Goal: Transaction & Acquisition: Register for event/course

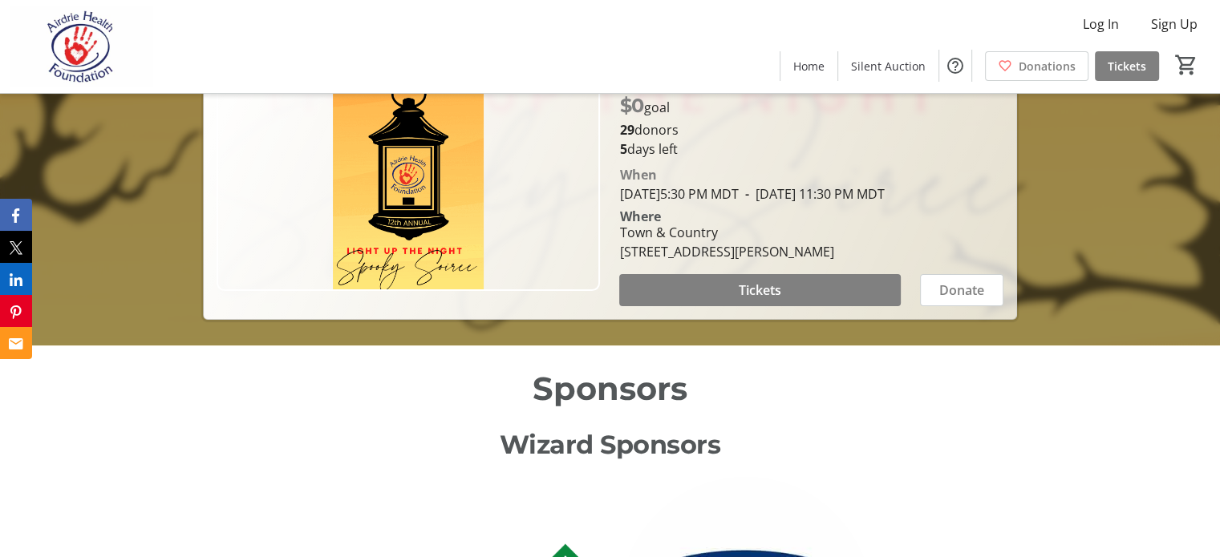
scroll to position [206, 0]
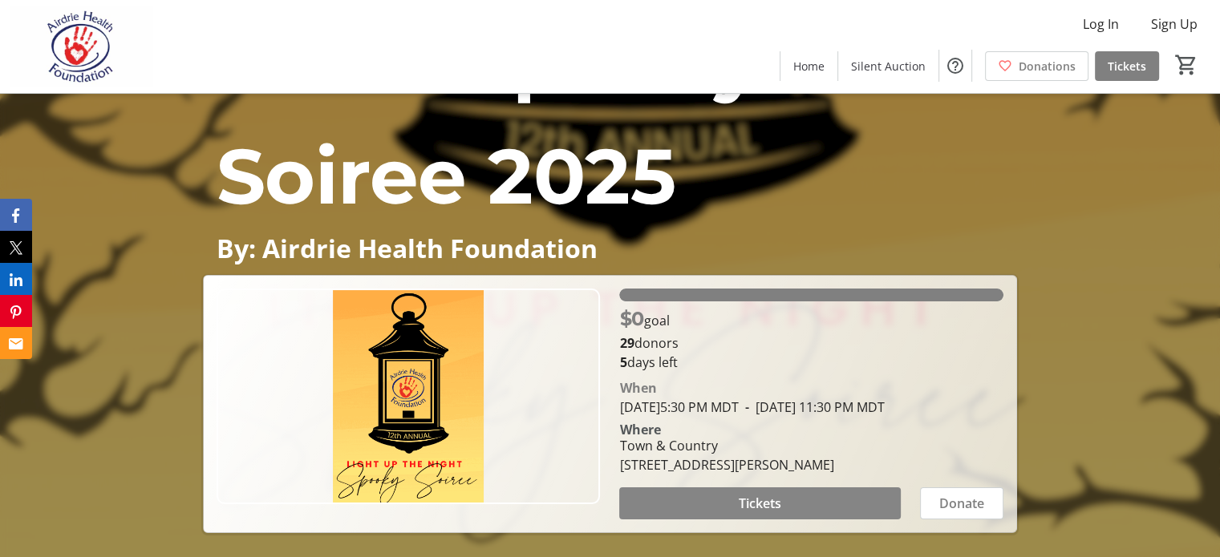
click at [771, 513] on span "Tickets" at bounding box center [760, 503] width 43 height 19
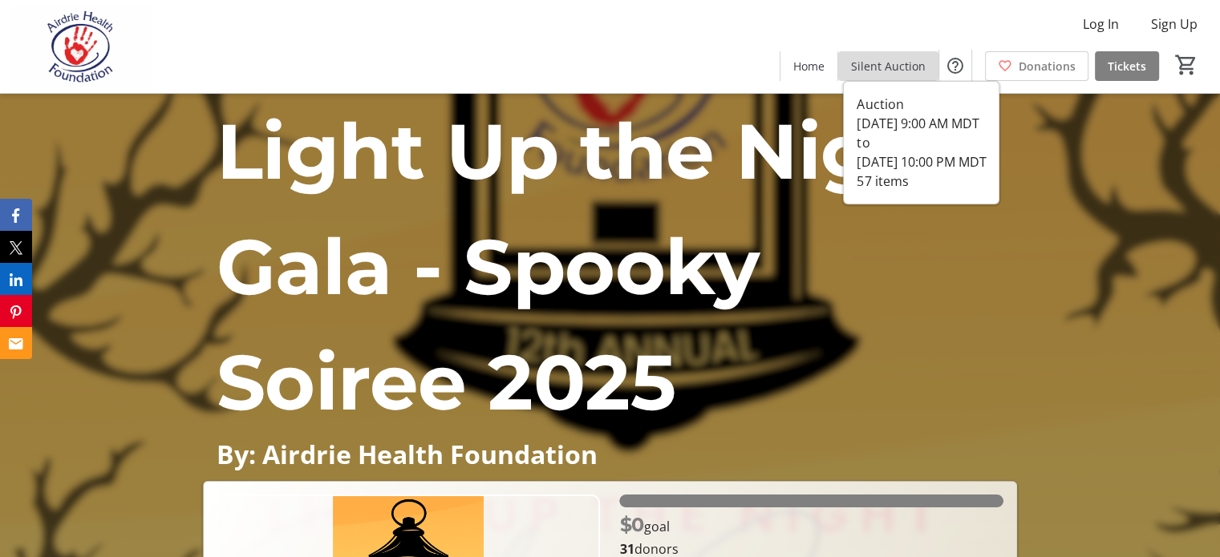
click at [897, 63] on span "Silent Auction" at bounding box center [888, 66] width 75 height 17
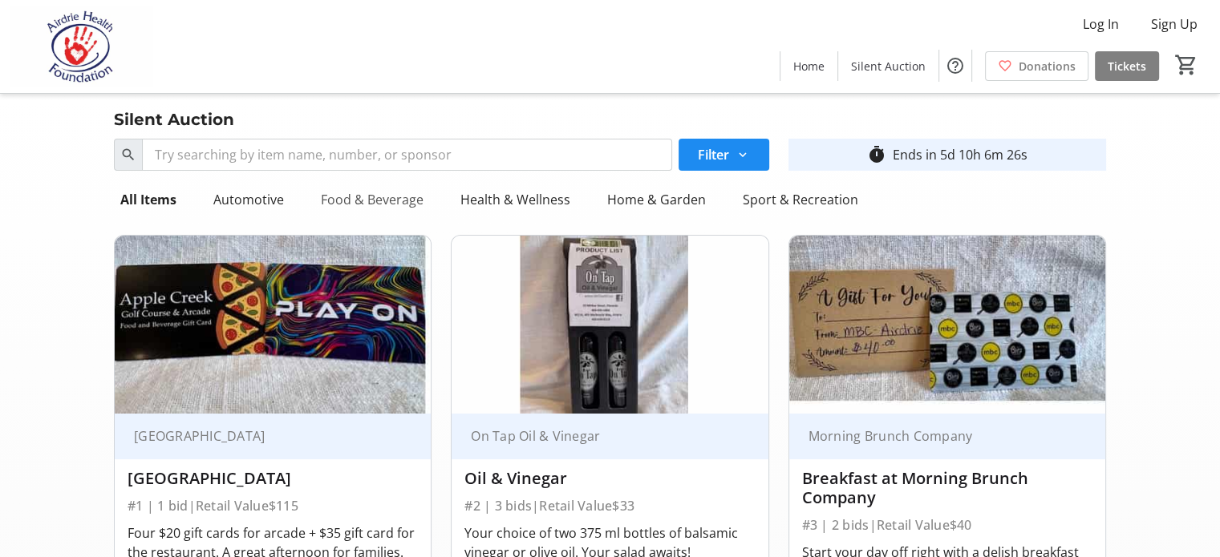
click at [382, 198] on div "Food & Beverage" at bounding box center [371, 200] width 115 height 32
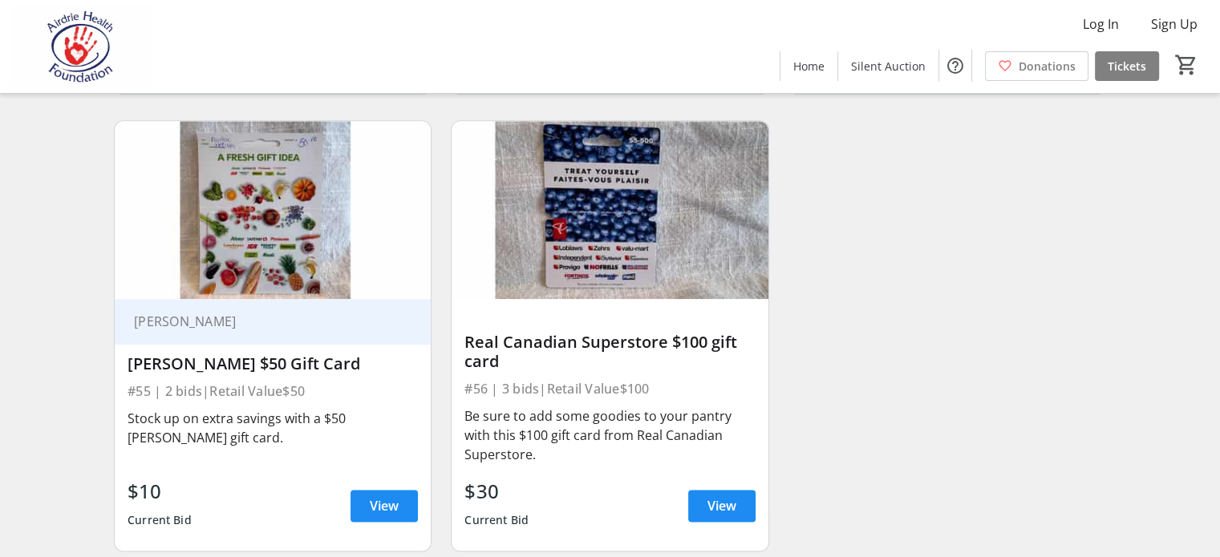
scroll to position [1935, 0]
